Goal: Information Seeking & Learning: Learn about a topic

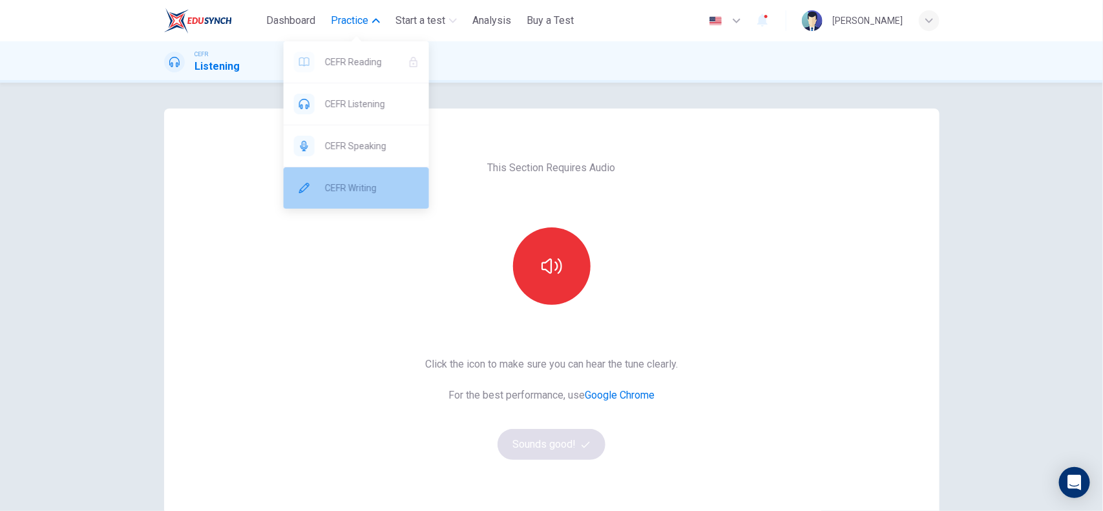
click at [355, 189] on span "CEFR Writing" at bounding box center [372, 188] width 94 height 16
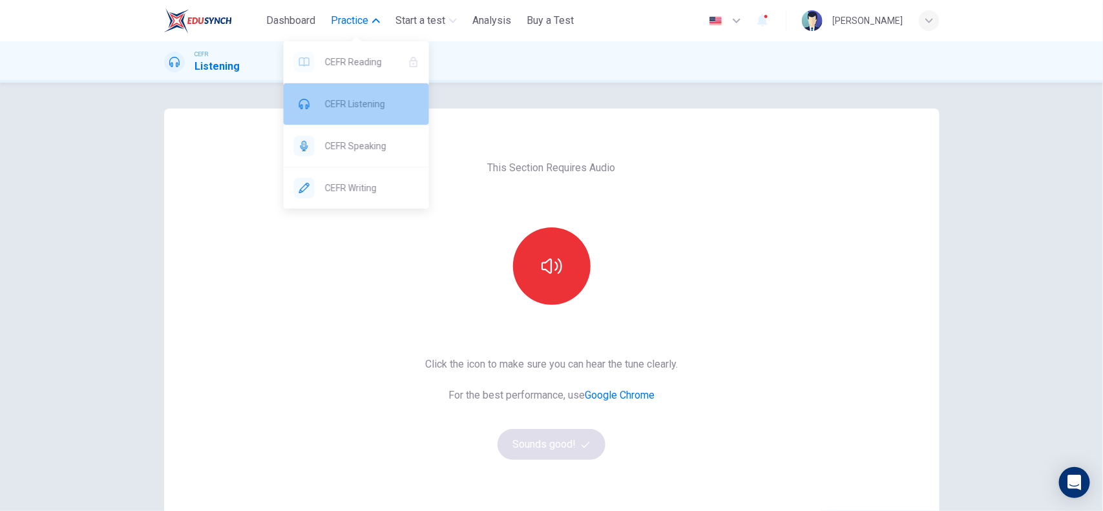
click at [353, 95] on div "CEFR Listening" at bounding box center [356, 103] width 145 height 41
click at [341, 14] on span "Practice" at bounding box center [349, 21] width 37 height 16
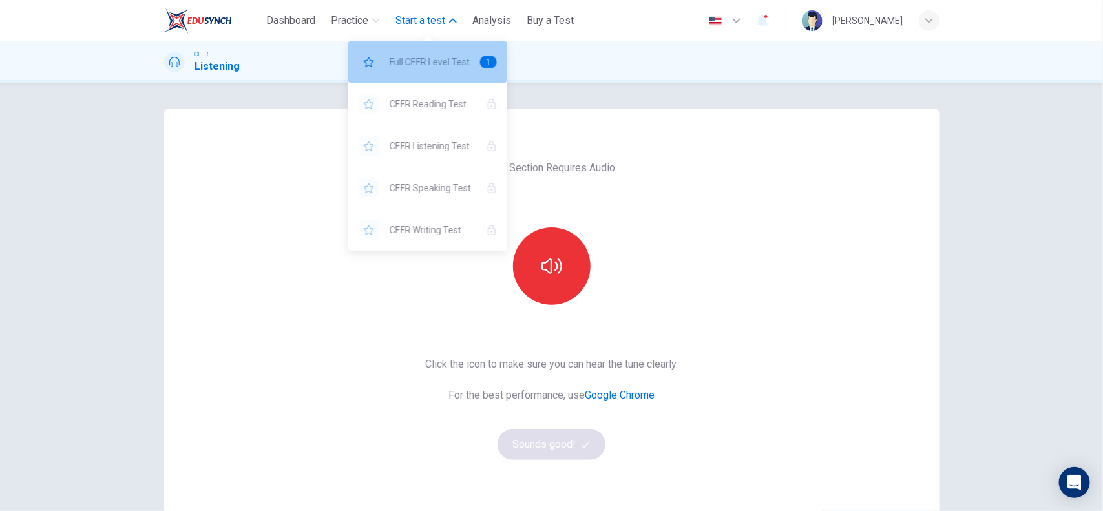
click at [422, 53] on div "Full CEFR Level Test 1" at bounding box center [427, 61] width 159 height 41
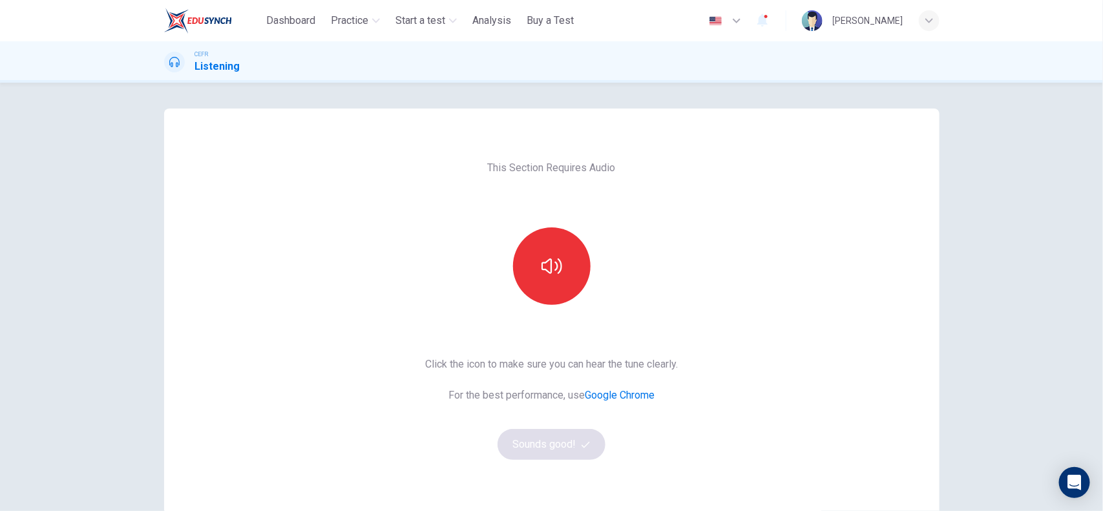
click at [729, 20] on icon "button" at bounding box center [737, 21] width 16 height 16
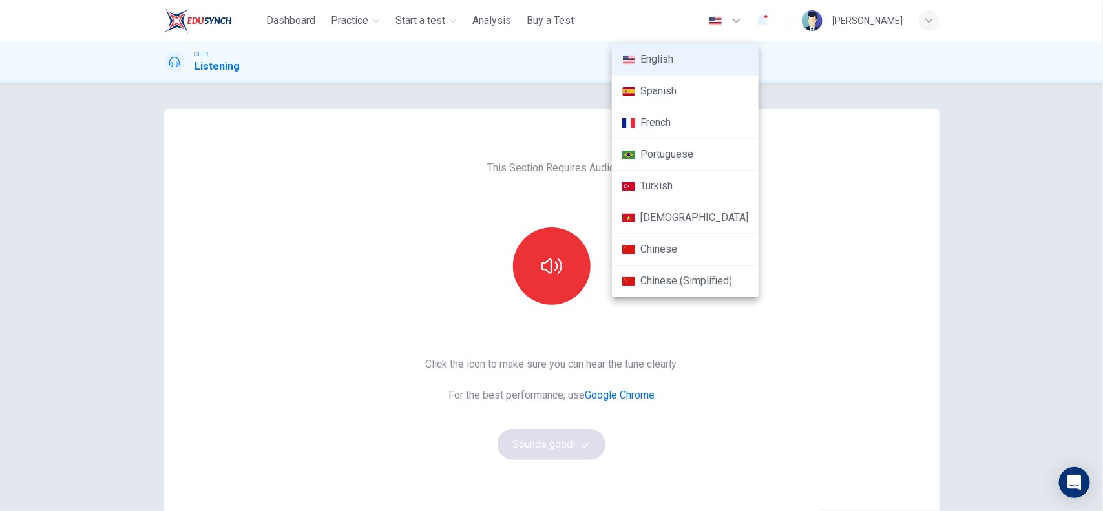
click at [689, 24] on div at bounding box center [551, 255] width 1103 height 511
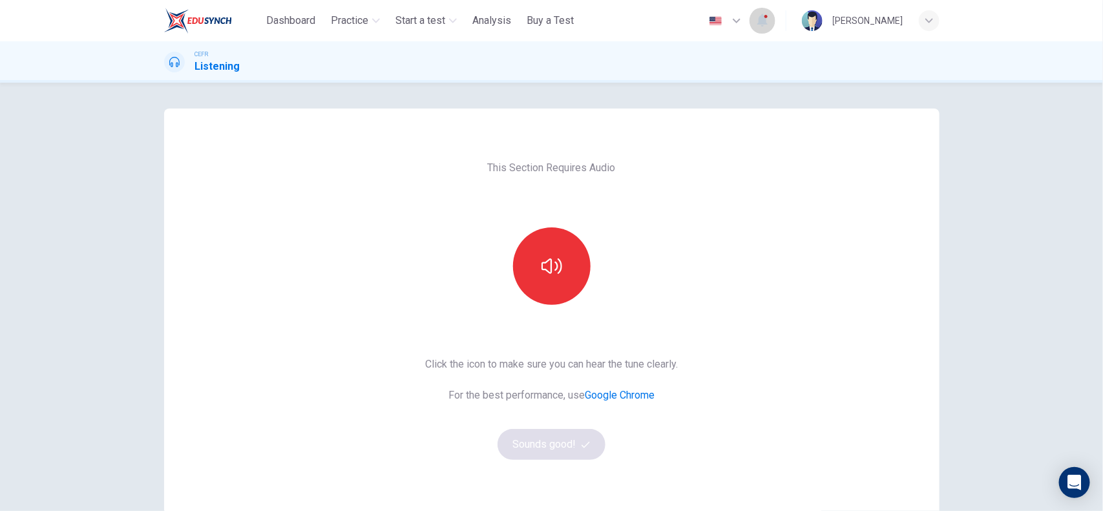
click at [750, 16] on button "button" at bounding box center [763, 20] width 26 height 27
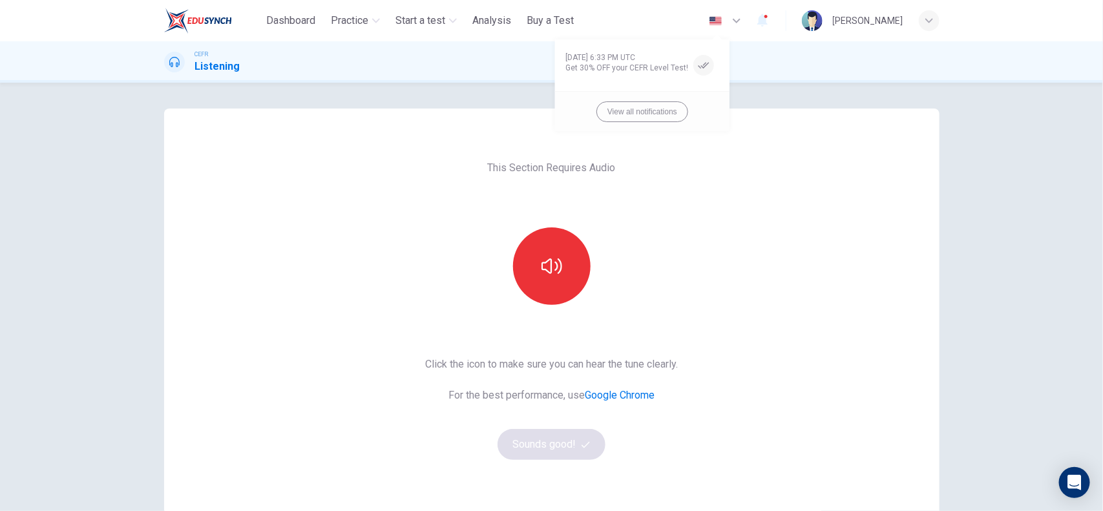
click at [712, 16] on div at bounding box center [551, 255] width 1103 height 511
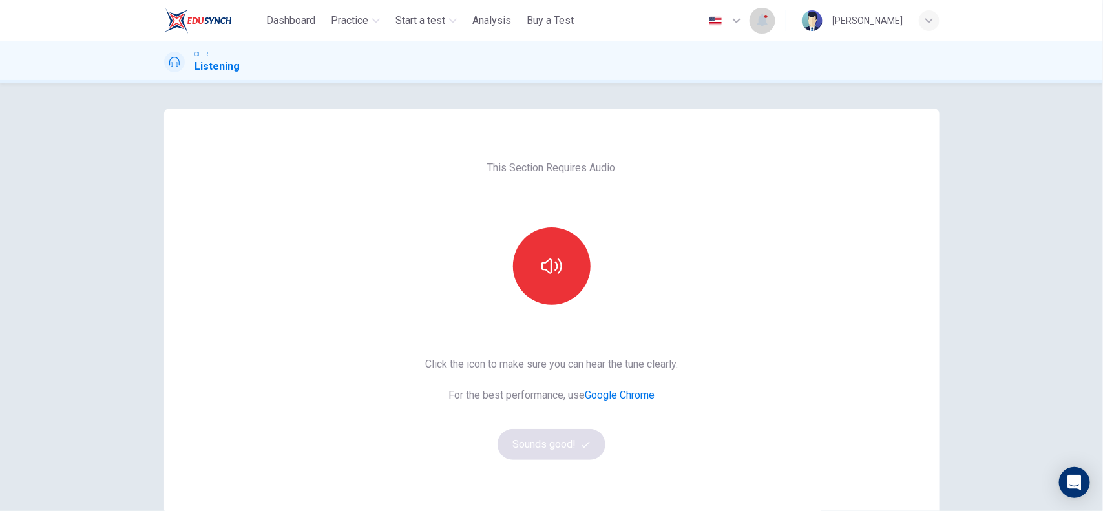
click at [755, 16] on icon "button" at bounding box center [763, 20] width 16 height 16
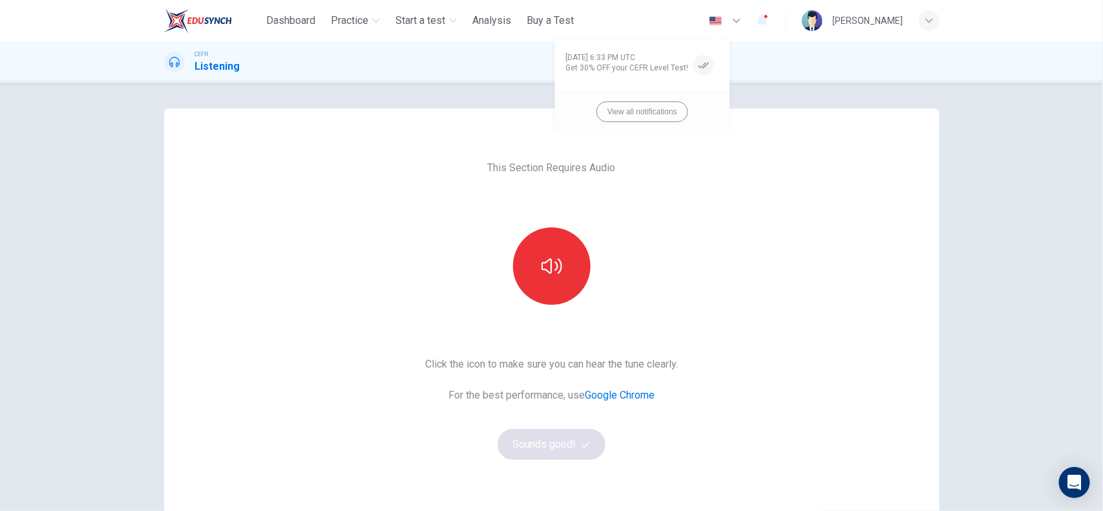
click at [761, 48] on div at bounding box center [551, 255] width 1103 height 511
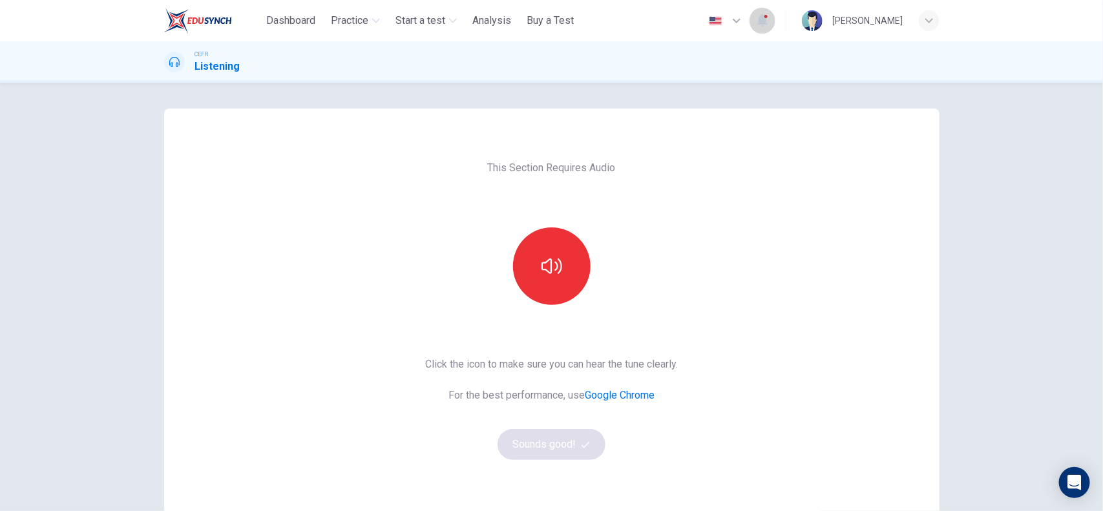
click at [755, 21] on icon "button" at bounding box center [763, 20] width 16 height 16
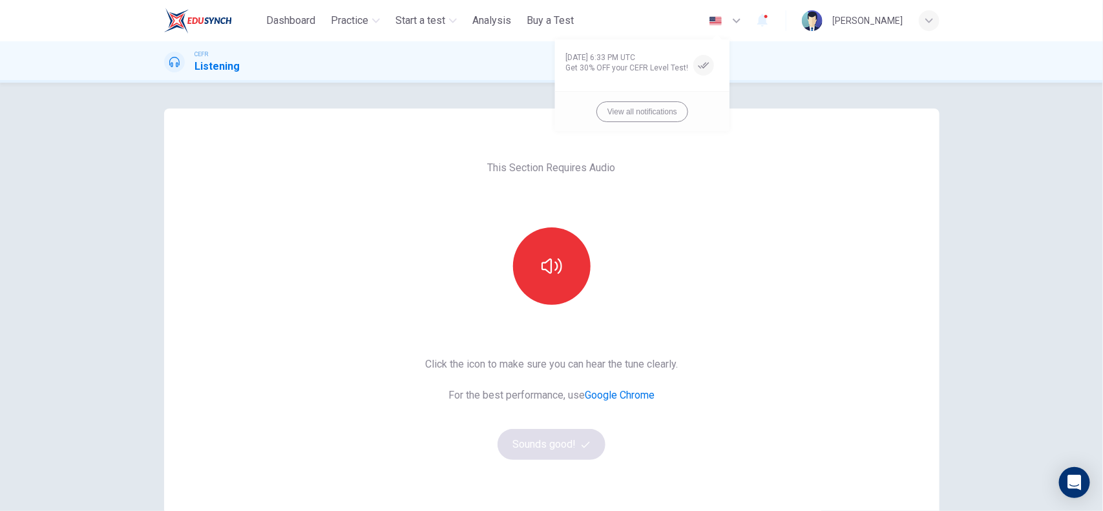
click at [291, 21] on div at bounding box center [551, 255] width 1103 height 511
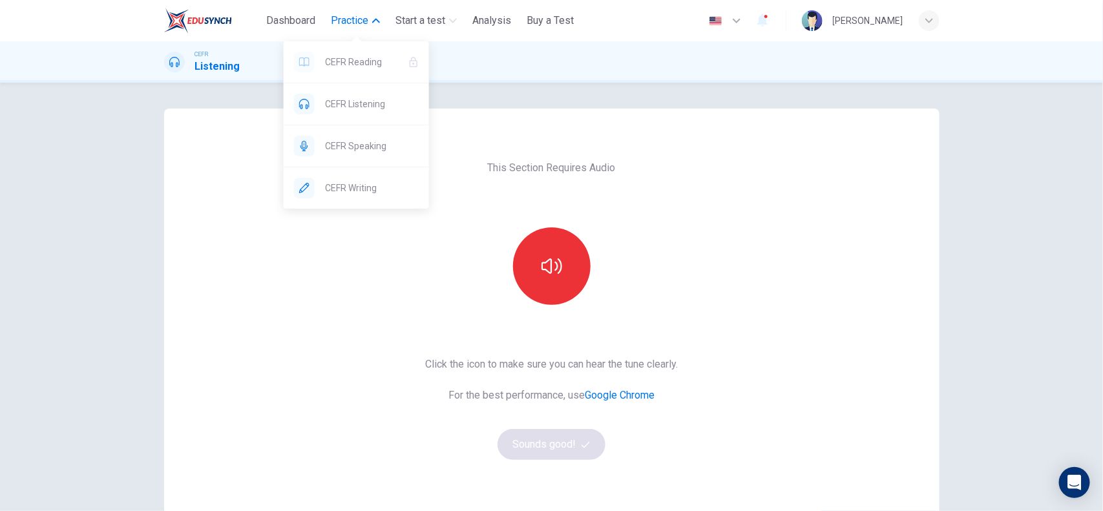
click at [364, 19] on span "Practice" at bounding box center [349, 21] width 37 height 16
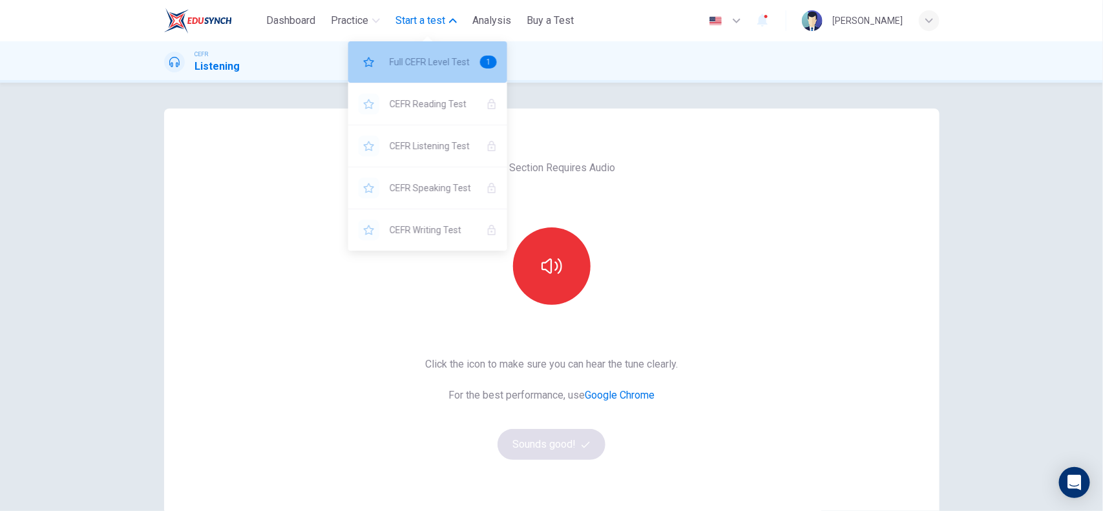
click at [433, 56] on span "Full CEFR Level Test" at bounding box center [430, 62] width 80 height 16
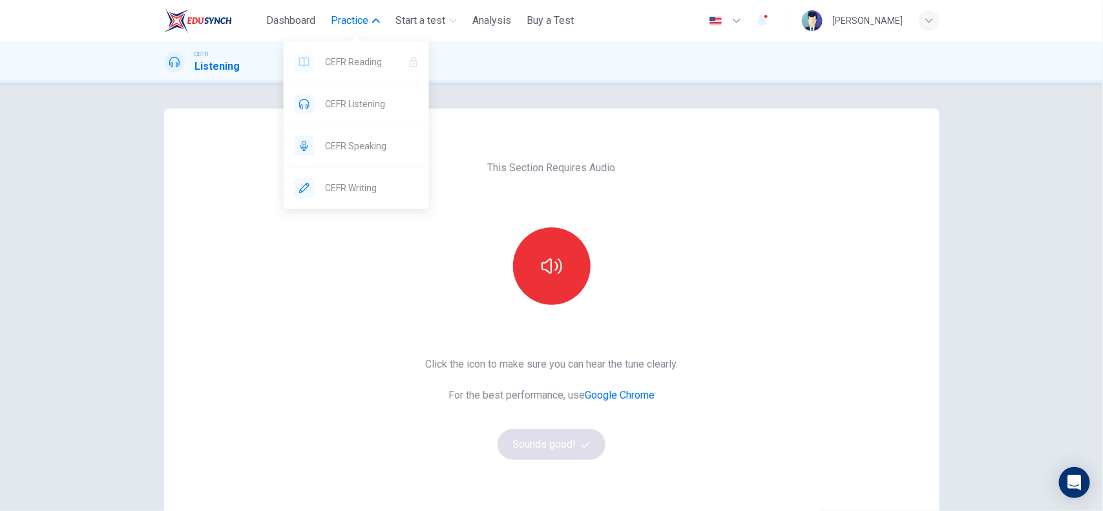
click at [360, 17] on span "Practice" at bounding box center [349, 21] width 37 height 16
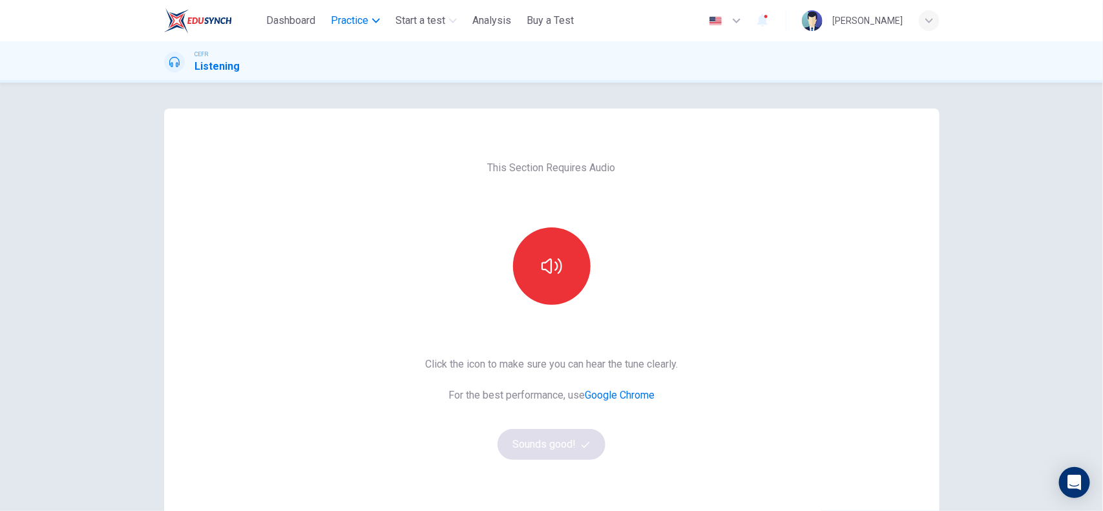
click at [360, 17] on span "Practice" at bounding box center [349, 21] width 37 height 16
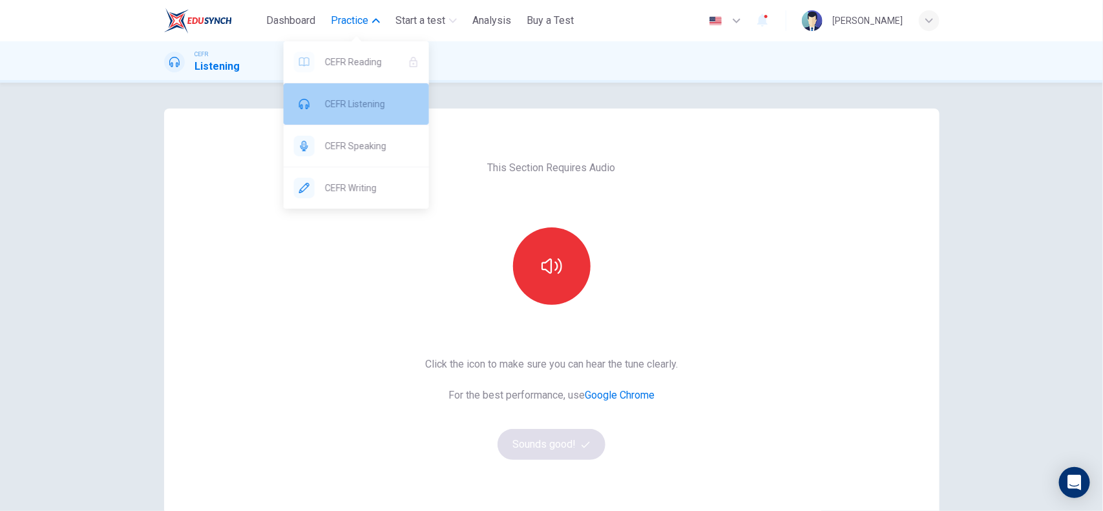
click at [373, 98] on span "CEFR Listening" at bounding box center [372, 104] width 94 height 16
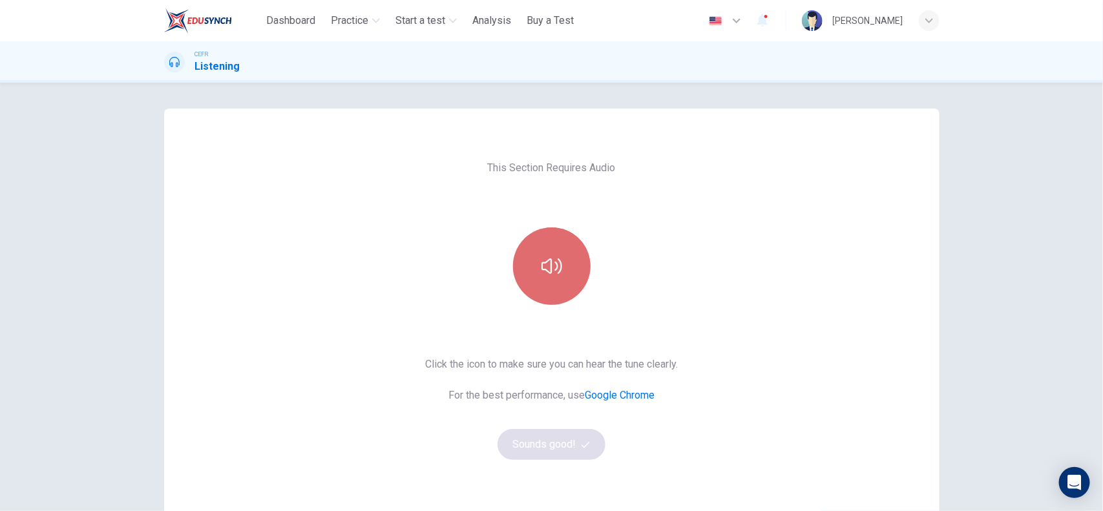
click at [557, 266] on icon "button" at bounding box center [552, 266] width 21 height 16
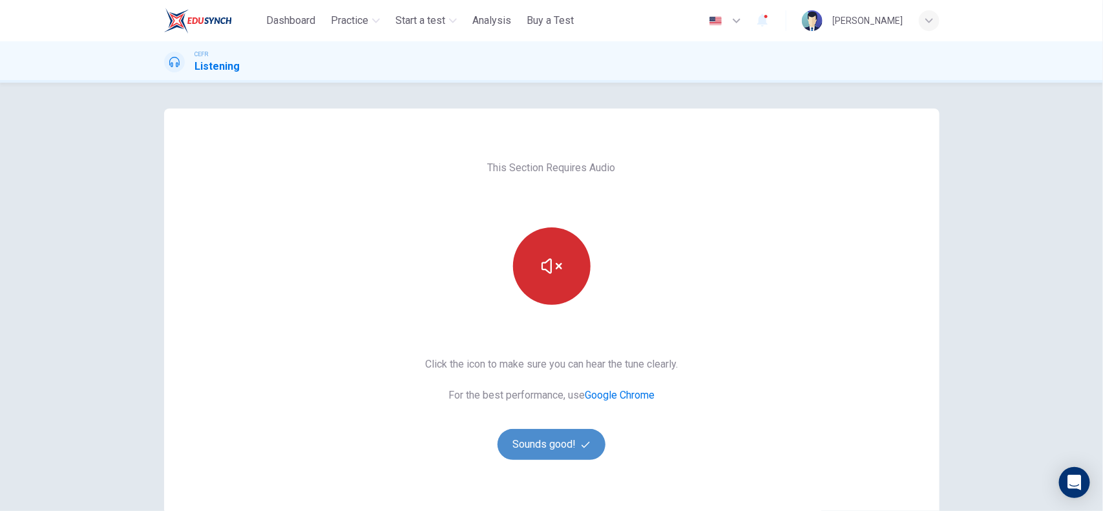
click at [537, 447] on button "Sounds good!" at bounding box center [552, 444] width 109 height 31
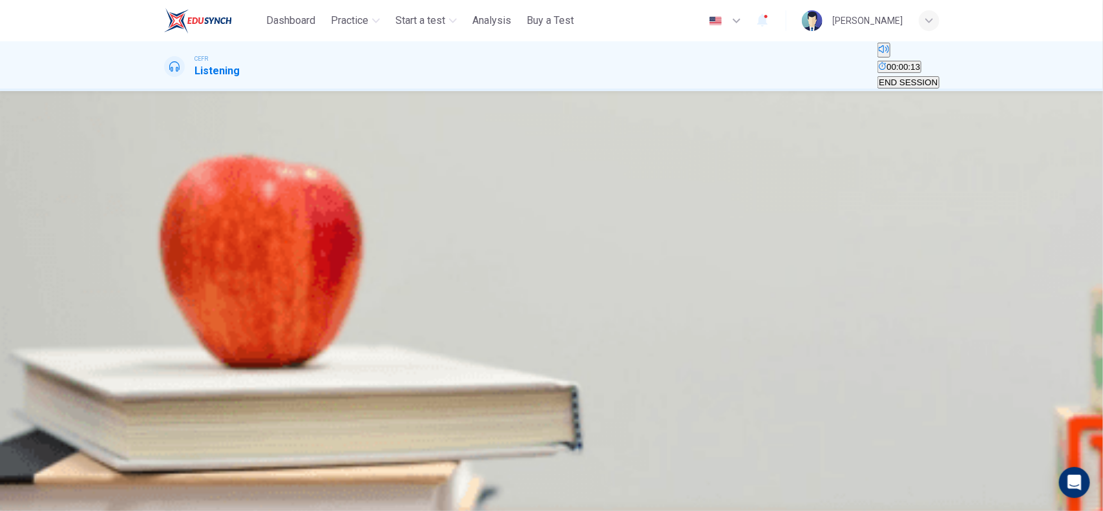
click at [176, 224] on icon "button" at bounding box center [177, 219] width 14 height 16
click at [169, 211] on icon "button" at bounding box center [169, 211] width 0 height 0
click at [331, 428] on img at bounding box center [551, 255] width 1103 height 511
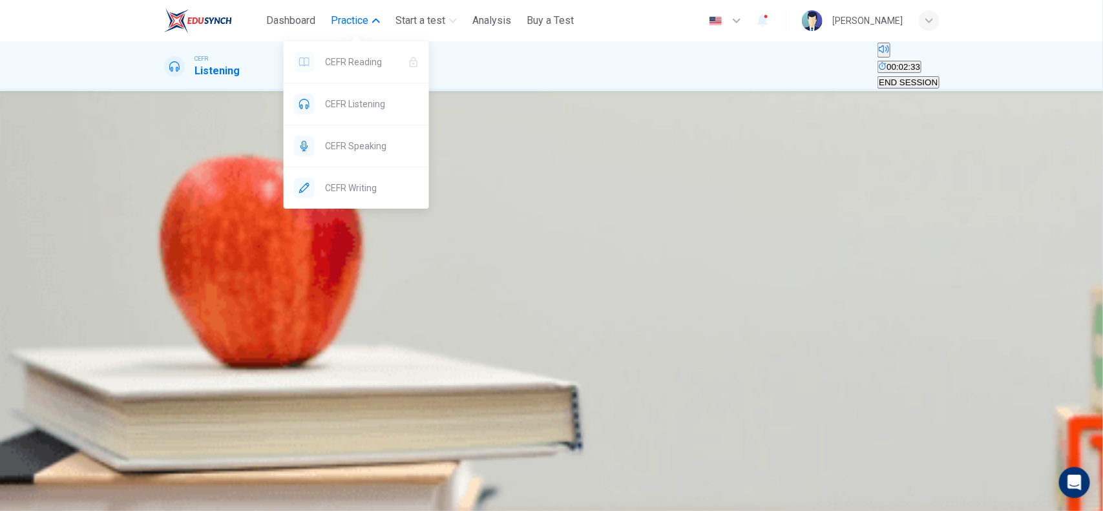
click at [353, 17] on span "Practice" at bounding box center [349, 21] width 37 height 16
click at [352, 26] on span "Practice" at bounding box center [349, 21] width 37 height 16
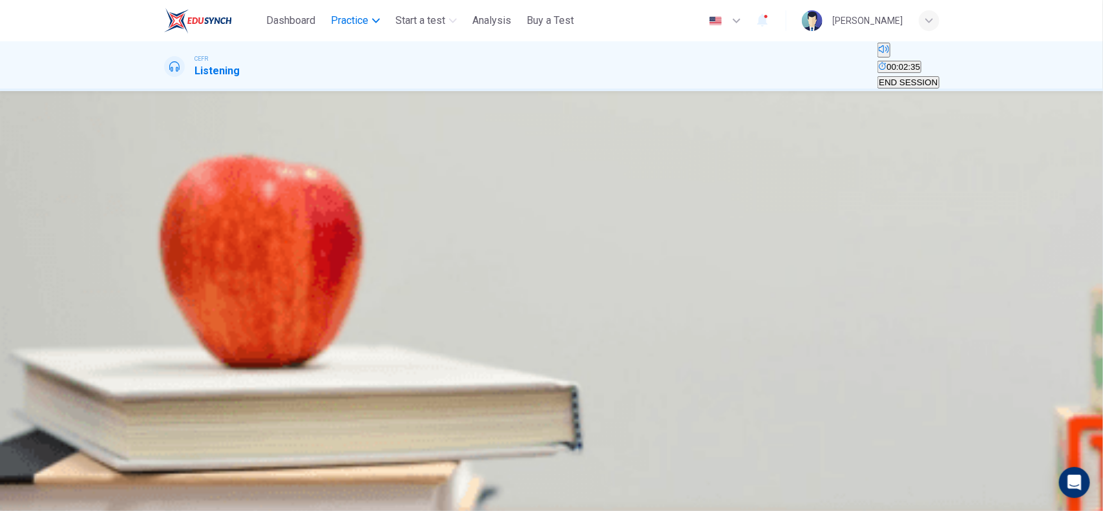
click at [352, 26] on span "Practice" at bounding box center [349, 21] width 37 height 16
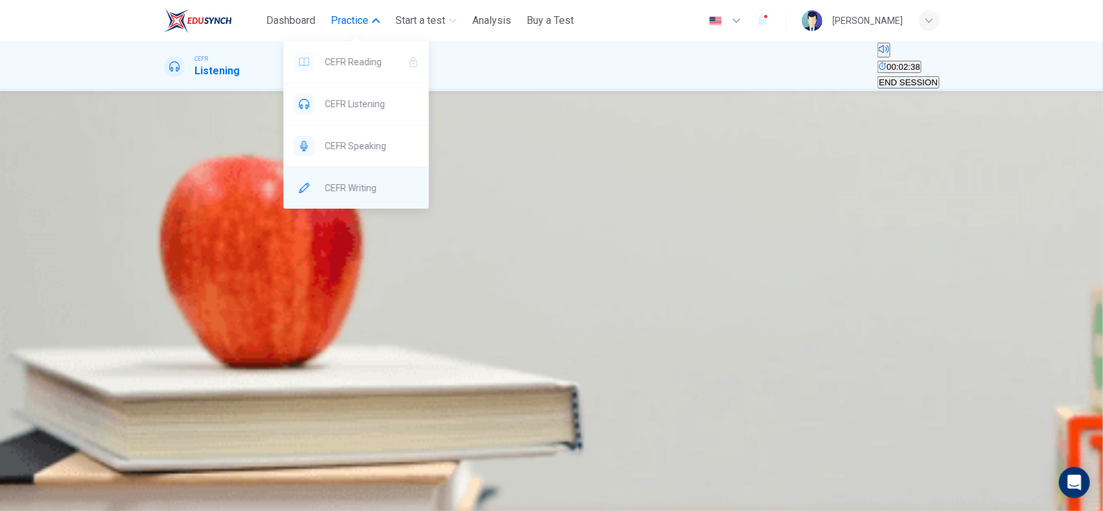
type input "**"
click at [347, 184] on span "CEFR Writing" at bounding box center [372, 188] width 94 height 16
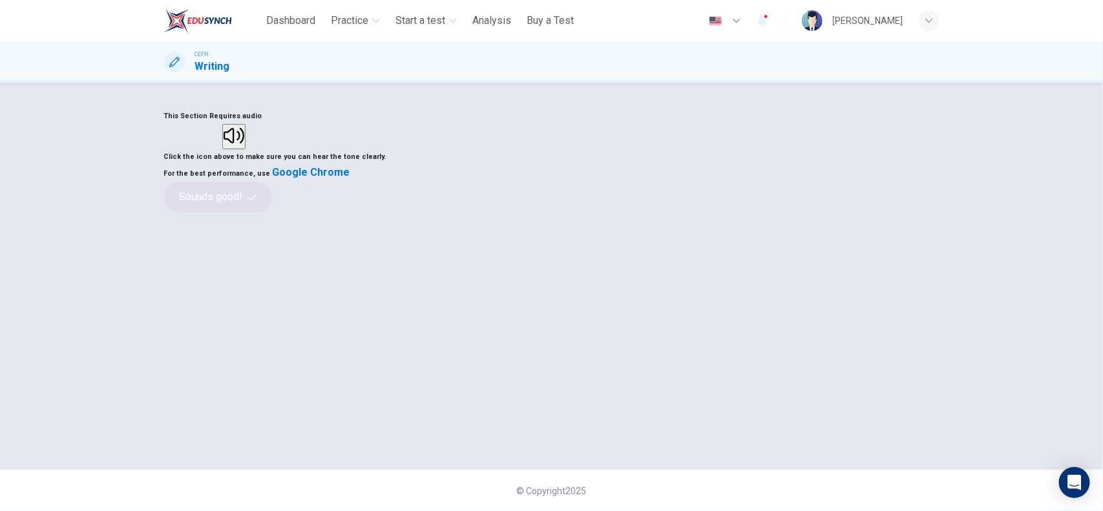
scroll to position [2, 0]
click at [246, 149] on button "button" at bounding box center [233, 136] width 23 height 25
click at [257, 202] on icon "button" at bounding box center [252, 197] width 8 height 8
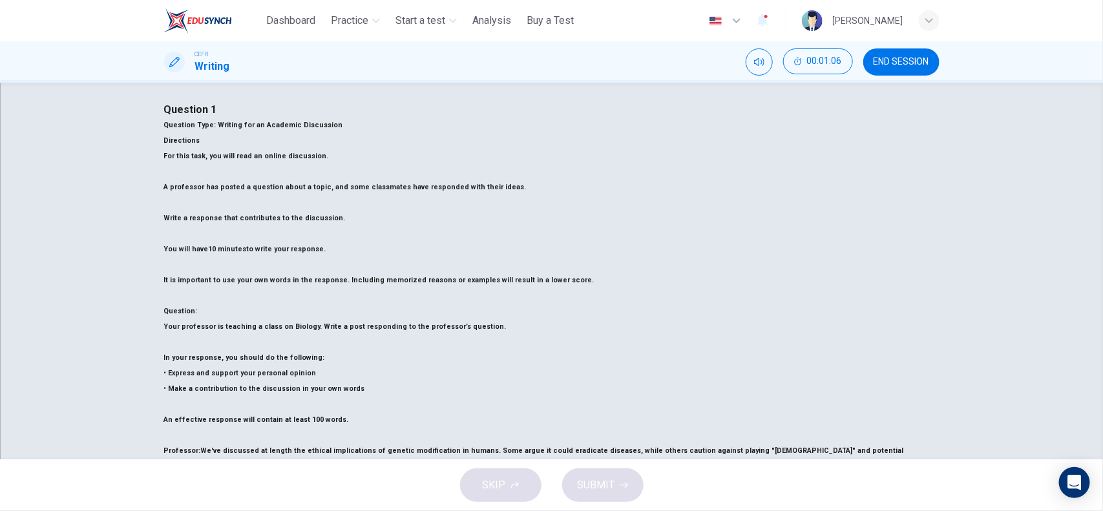
scroll to position [0, 0]
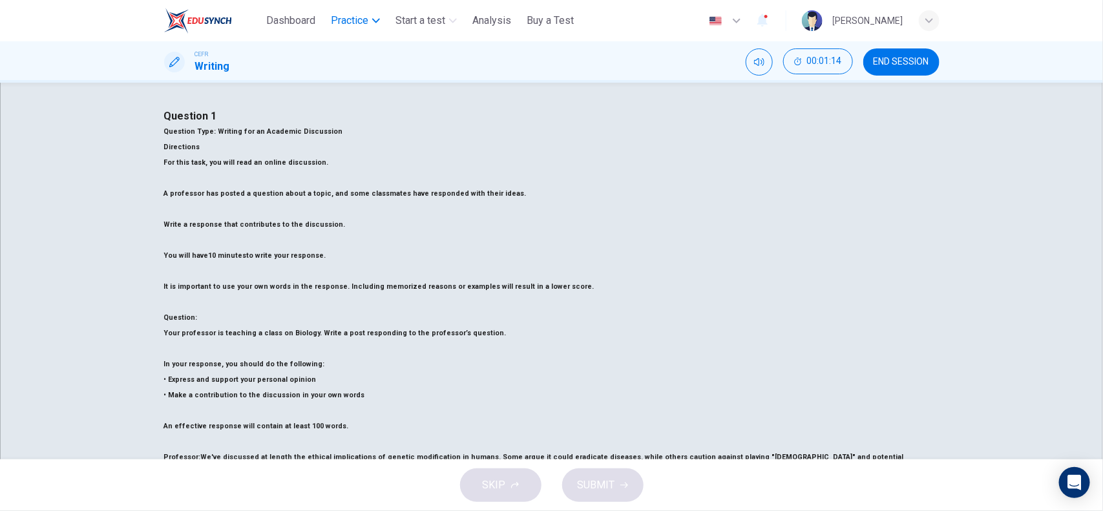
click at [355, 21] on span "Practice" at bounding box center [349, 21] width 37 height 16
click at [364, 21] on span "Practice" at bounding box center [349, 21] width 37 height 16
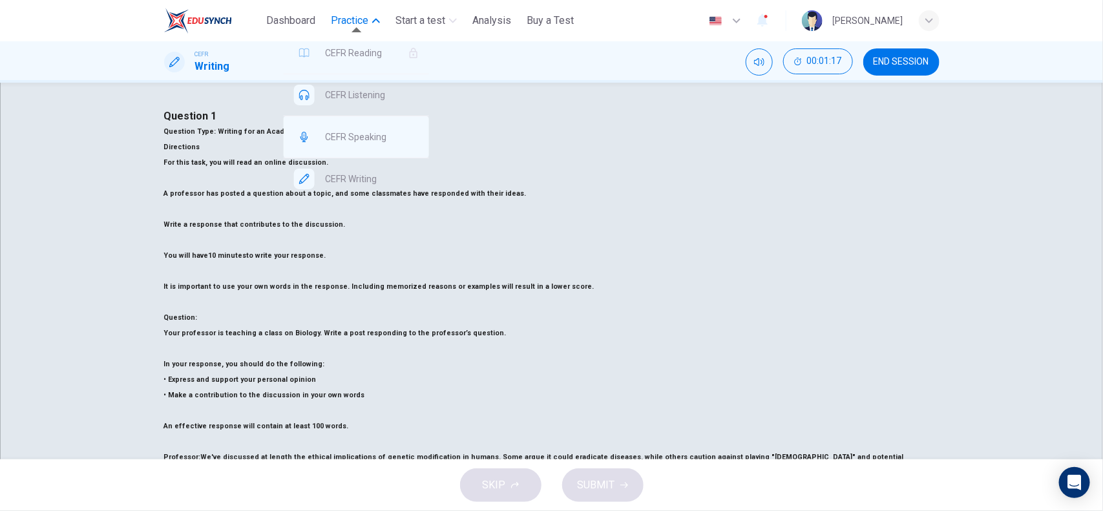
click at [386, 145] on span "CEFR Speaking" at bounding box center [372, 137] width 94 height 16
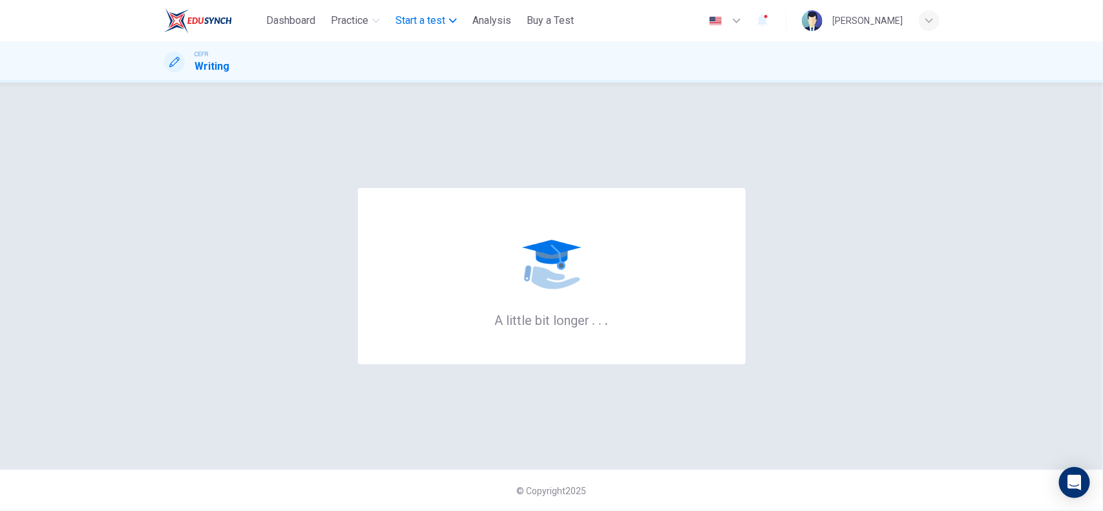
click at [420, 21] on span "Start a test" at bounding box center [420, 21] width 50 height 16
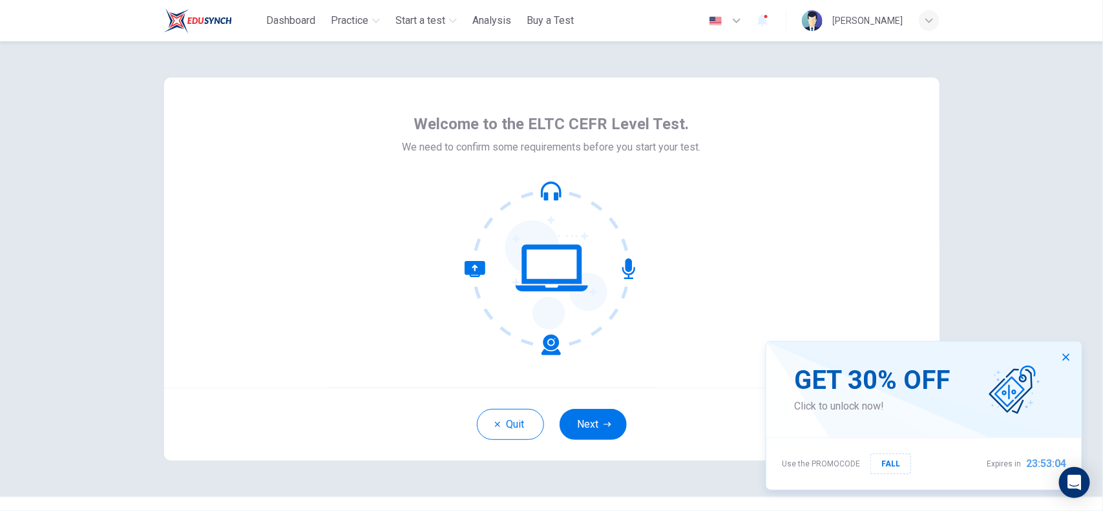
click at [353, 183] on div "Welcome to the ELTC CEFR Level Test. We need to confirm some requirements befor…" at bounding box center [551, 233] width 775 height 310
click at [543, 393] on div "Quit Next" at bounding box center [551, 424] width 775 height 73
click at [465, 304] on icon at bounding box center [552, 268] width 174 height 174
click at [496, 415] on button "Quit" at bounding box center [510, 424] width 67 height 31
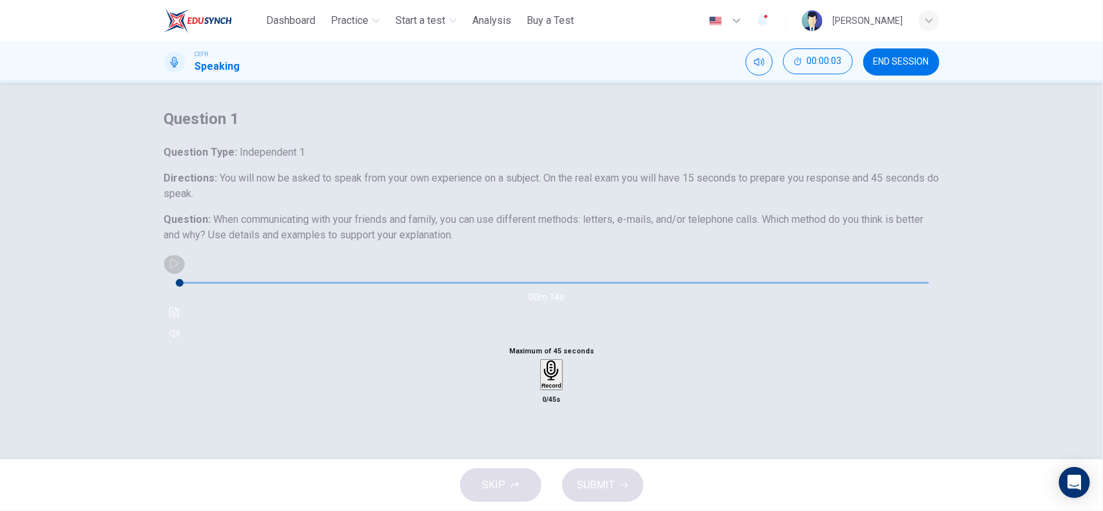
click at [180, 269] on icon "button" at bounding box center [174, 263] width 10 height 10
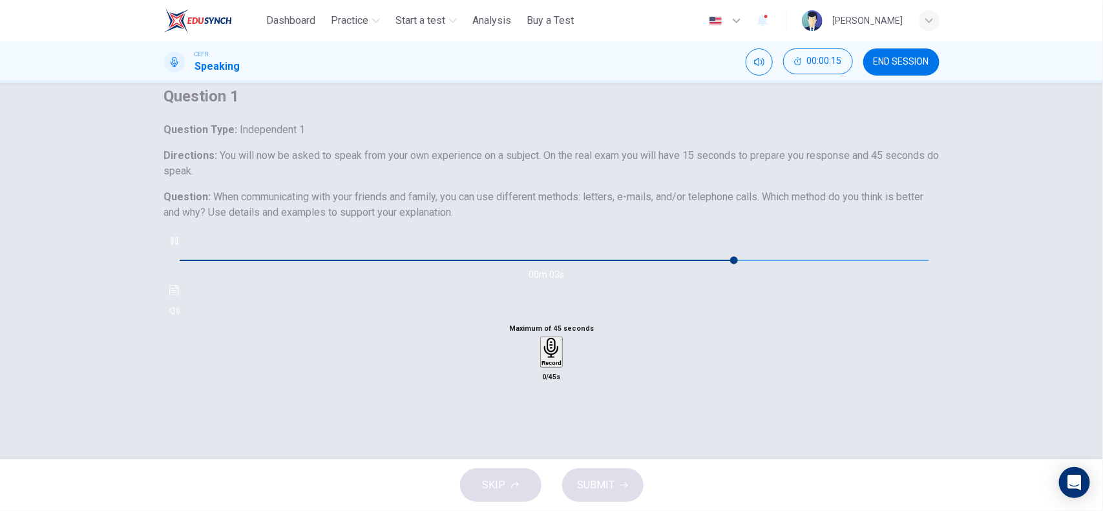
scroll to position [123, 0]
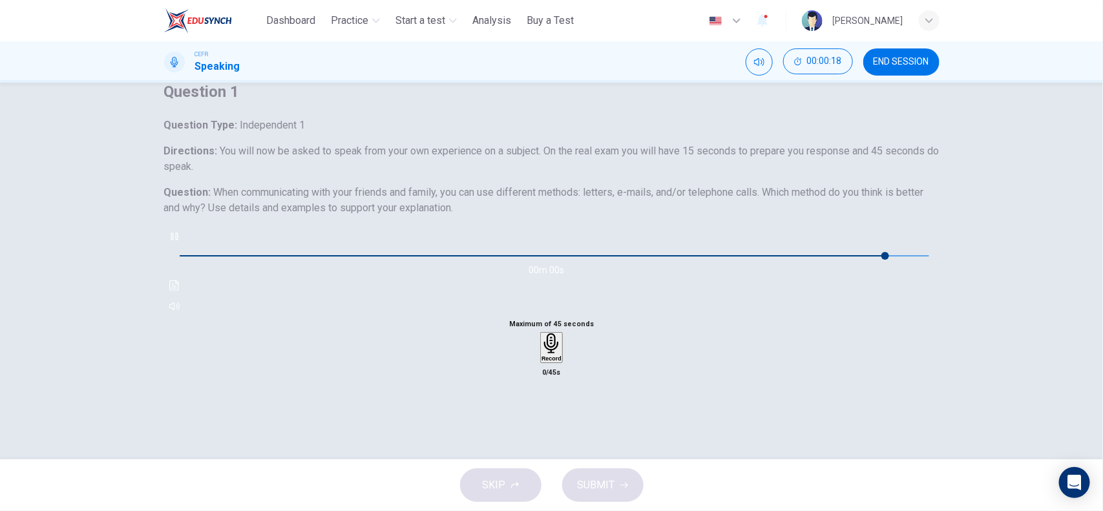
type input "*"
